Goal: Find specific page/section: Find specific page/section

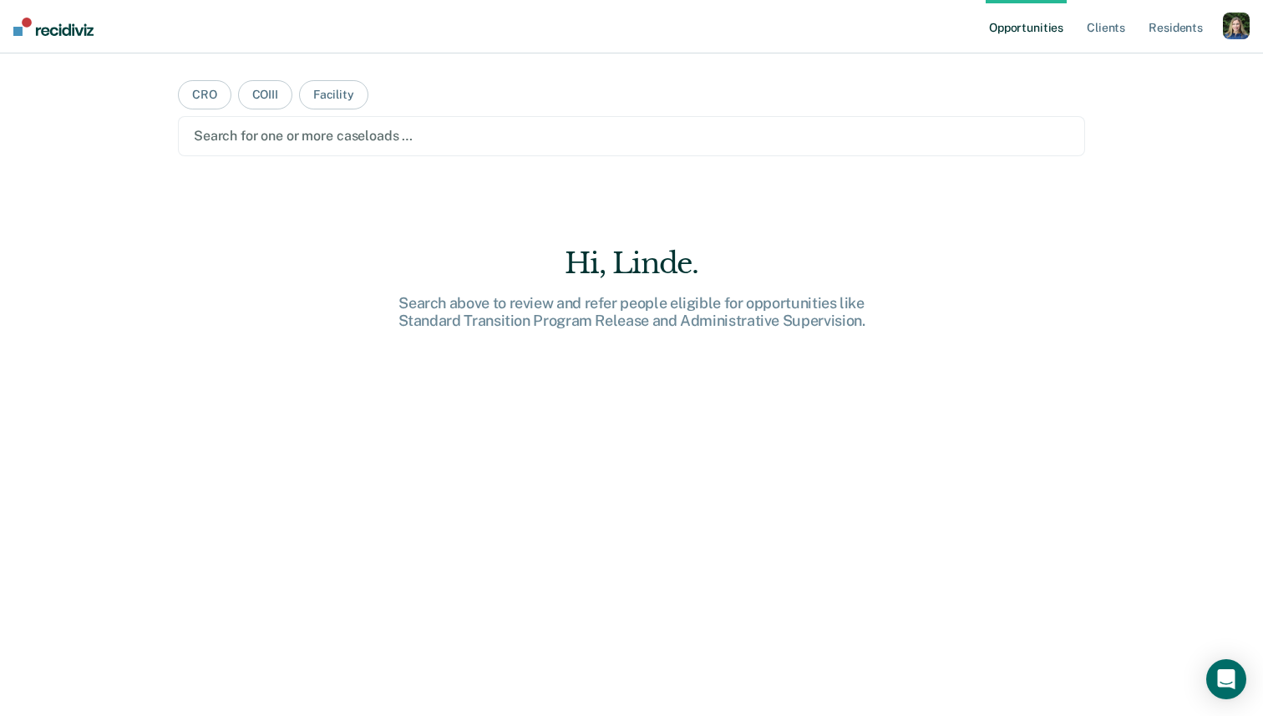
click at [1240, 33] on div "button" at bounding box center [1236, 26] width 27 height 27
click at [1130, 62] on link "Profile" at bounding box center [1169, 68] width 134 height 14
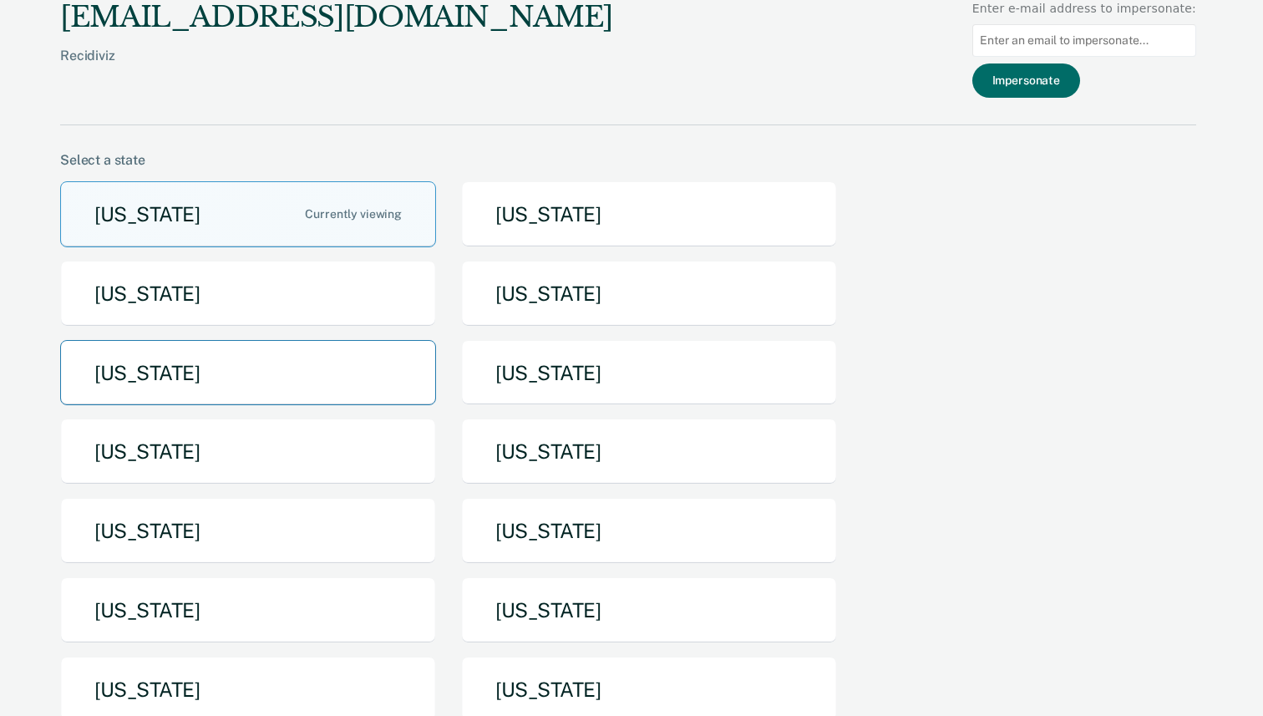
click at [347, 360] on button "[US_STATE]" at bounding box center [248, 373] width 376 height 66
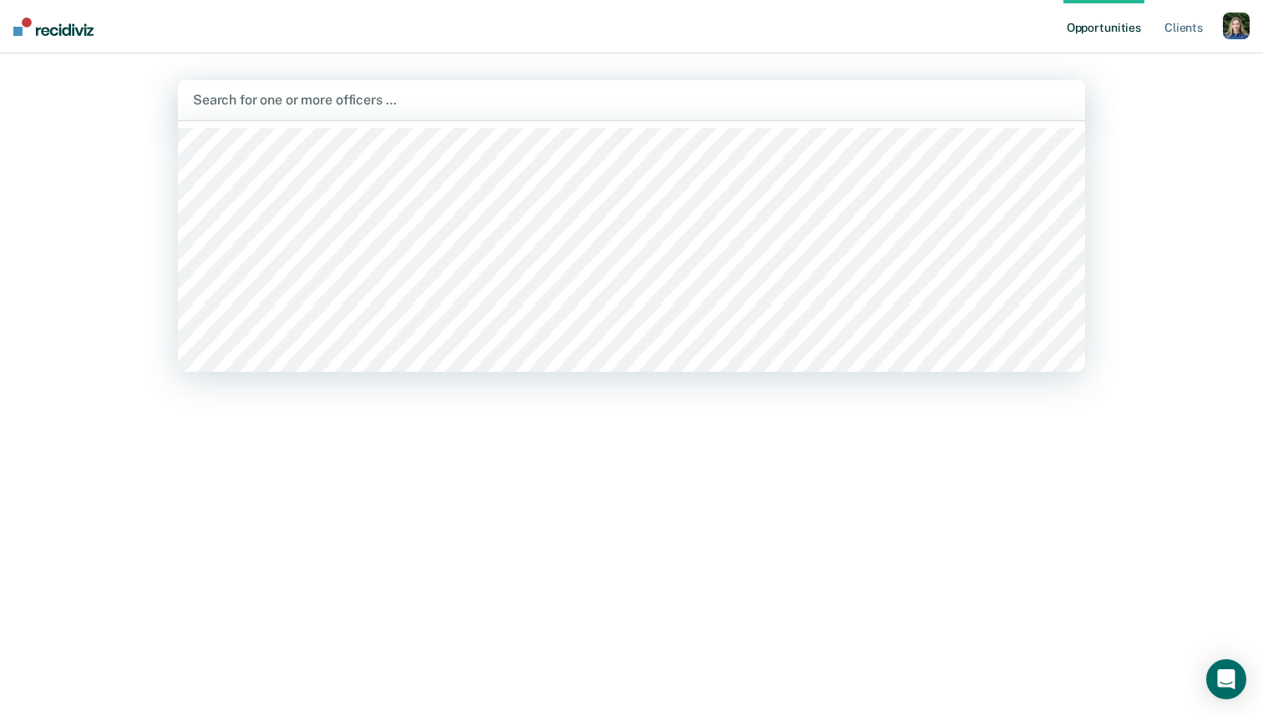
click at [320, 96] on div at bounding box center [631, 99] width 877 height 19
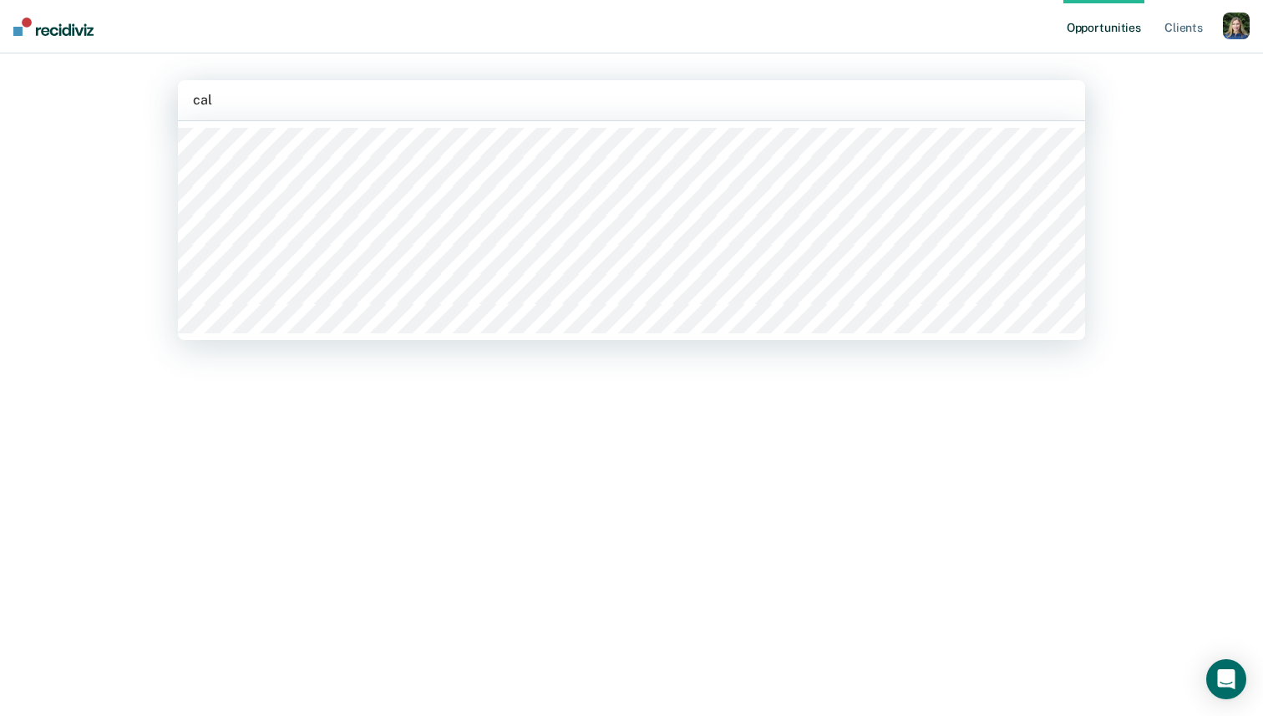
type input "[PERSON_NAME]"
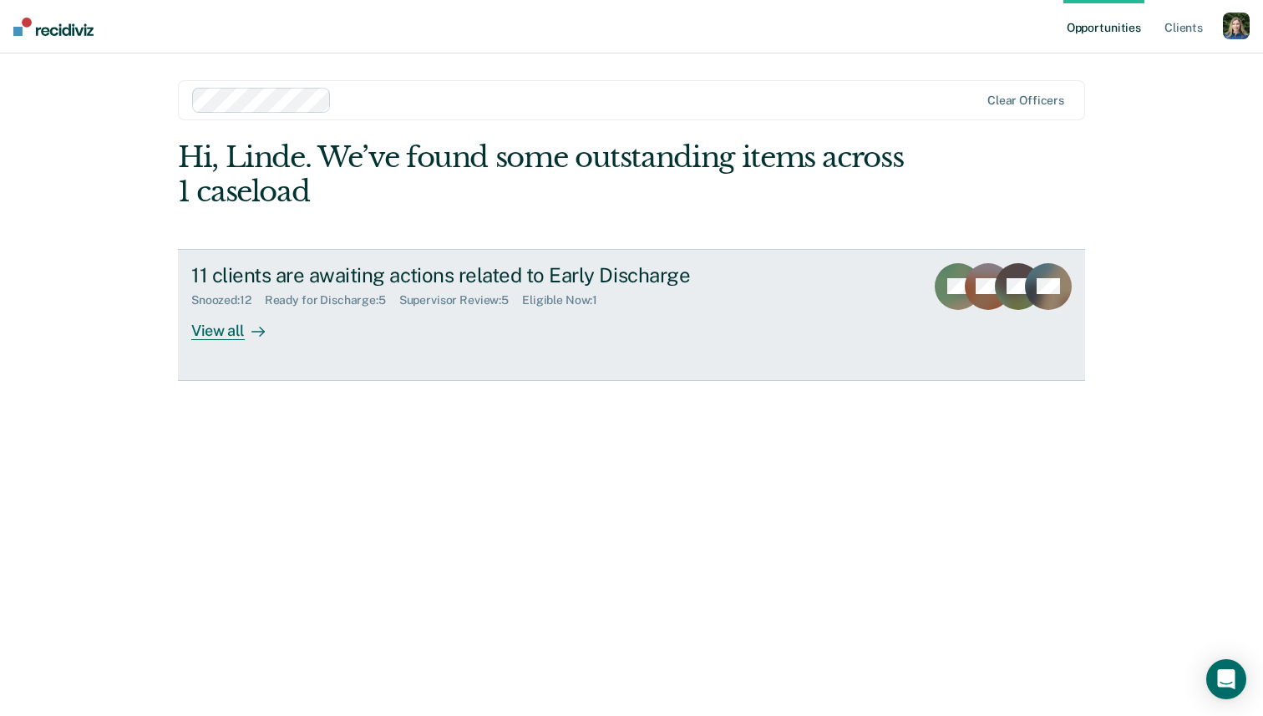
click at [253, 302] on div "Snoozed : 12" at bounding box center [228, 300] width 74 height 14
